Goal: Transaction & Acquisition: Download file/media

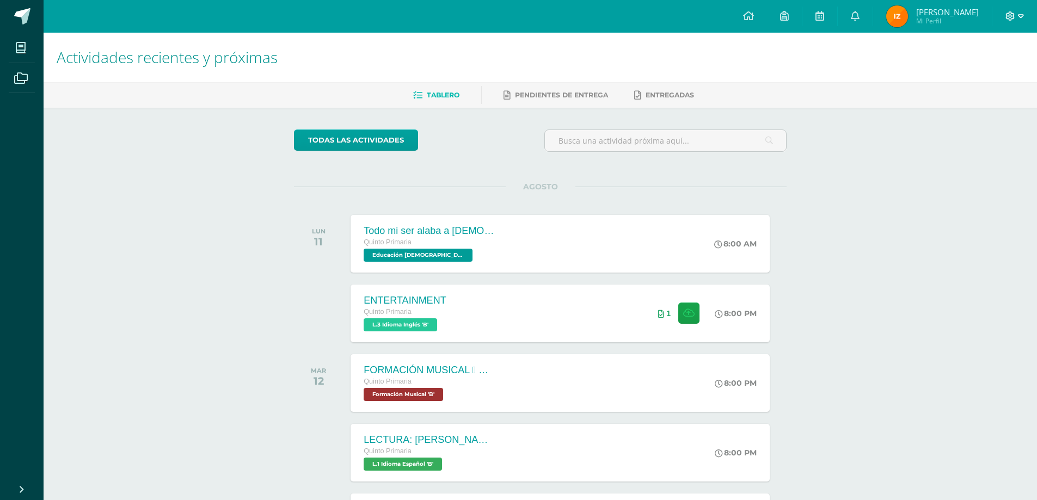
click at [1015, 13] on span at bounding box center [1015, 16] width 19 height 12
click at [983, 69] on link "Cerrar sesión" at bounding box center [981, 74] width 86 height 16
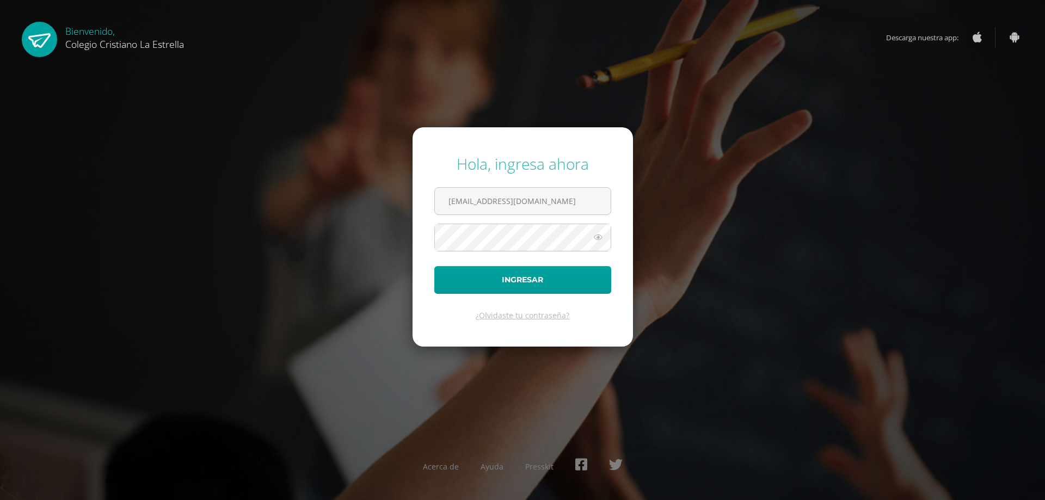
click at [599, 186] on form "Hola, ingresa ahora [EMAIL_ADDRESS][DOMAIN_NAME] Ingresar ¿Olvidaste tu contras…" at bounding box center [523, 236] width 220 height 219
click at [596, 209] on input "436@laestrella.edu.gt" at bounding box center [523, 201] width 176 height 27
type input "435@laestrella.edu.gt"
click at [563, 284] on button "Ingresar" at bounding box center [522, 280] width 177 height 28
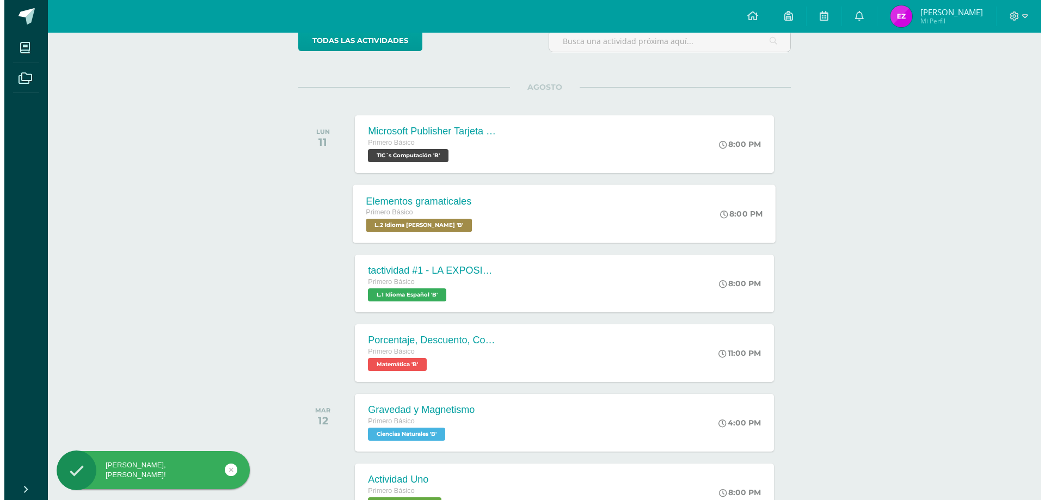
scroll to position [109, 0]
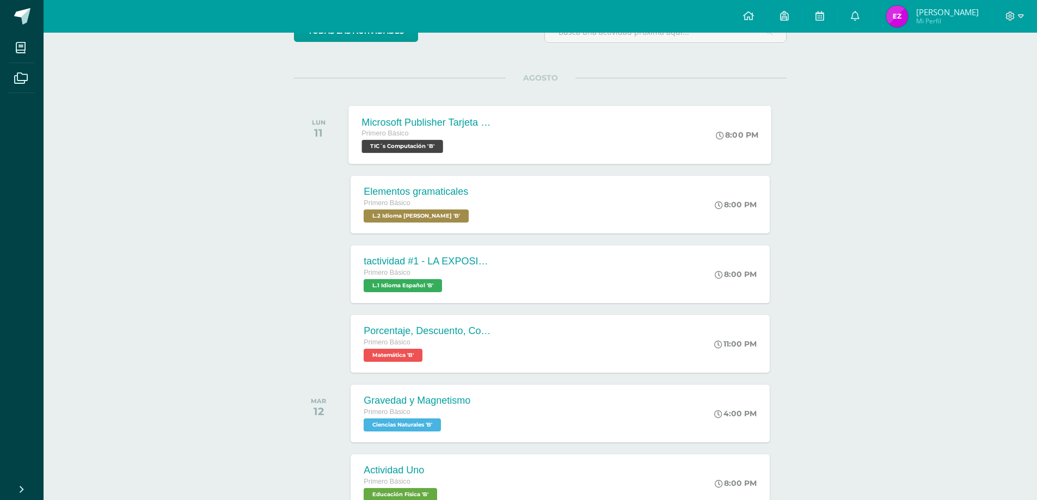
click at [442, 137] on div "Primero Básico" at bounding box center [428, 134] width 132 height 12
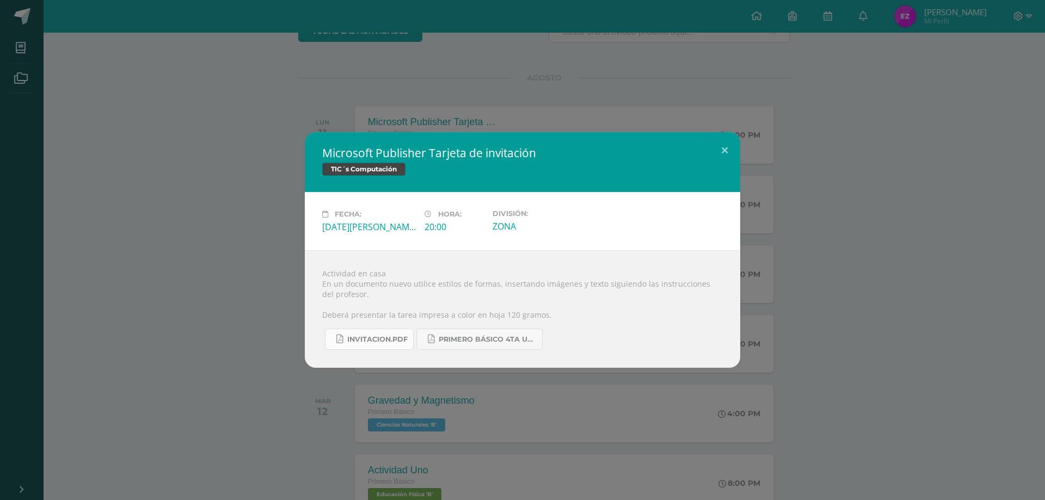
click at [379, 336] on span "INVITACION.pdf" at bounding box center [377, 339] width 60 height 9
click at [464, 339] on span "PRIMERO BÁSICO 4TA UNIDAD..pdf" at bounding box center [488, 339] width 98 height 9
